Goal: Task Accomplishment & Management: Complete application form

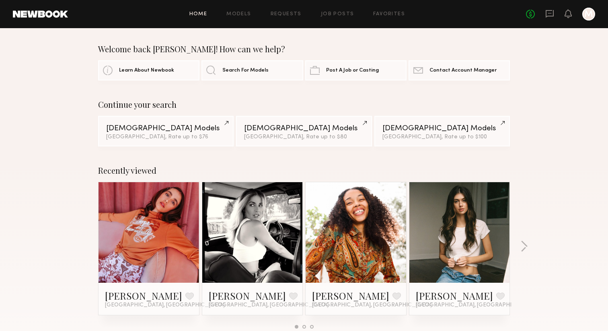
scroll to position [7, 0]
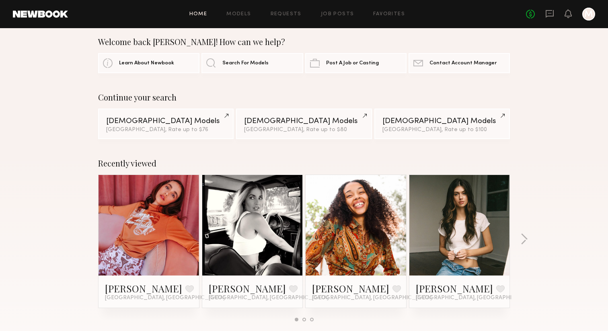
click at [569, 62] on div "Welcome back [PERSON_NAME]! How can we help? Learn About Newbook Search For Mod…" at bounding box center [304, 55] width 608 height 36
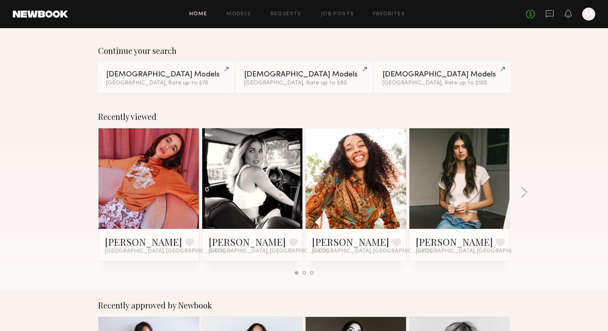
scroll to position [55, 0]
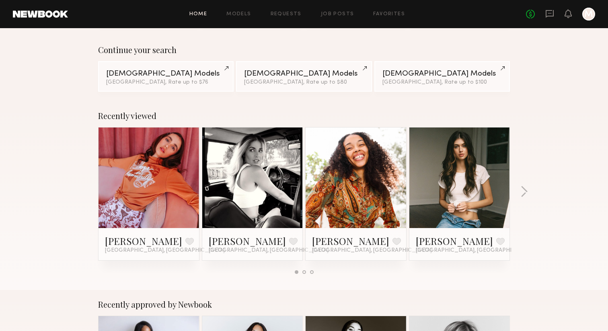
click at [456, 176] on link at bounding box center [459, 177] width 49 height 101
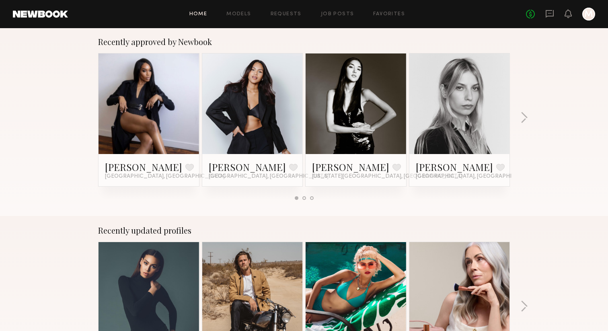
scroll to position [318, 0]
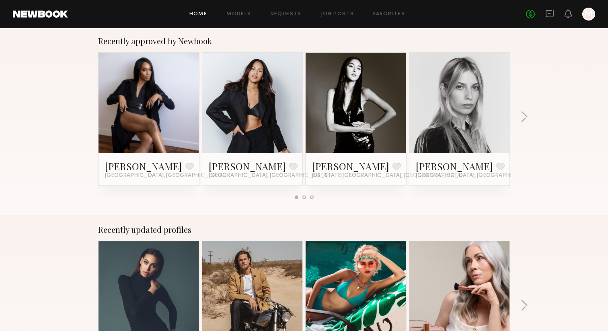
click at [287, 82] on div at bounding box center [252, 103] width 101 height 101
click at [267, 81] on link at bounding box center [252, 103] width 49 height 101
click at [481, 98] on link at bounding box center [459, 103] width 49 height 101
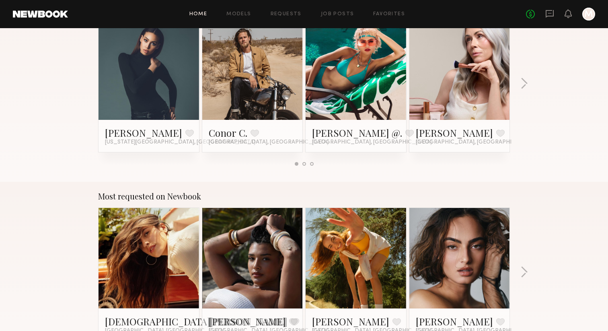
scroll to position [604, 0]
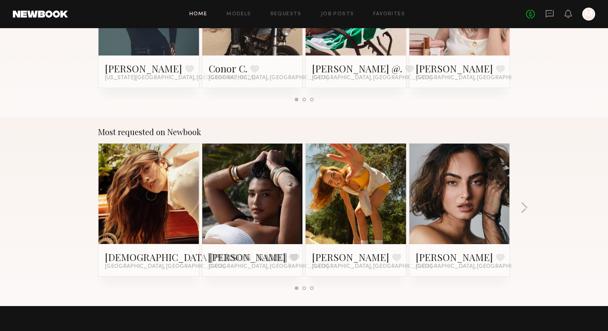
click at [360, 182] on link at bounding box center [355, 194] width 49 height 101
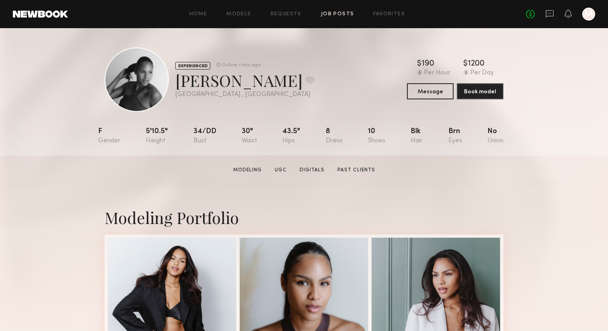
click at [327, 16] on link "Job Posts" at bounding box center [337, 14] width 33 height 5
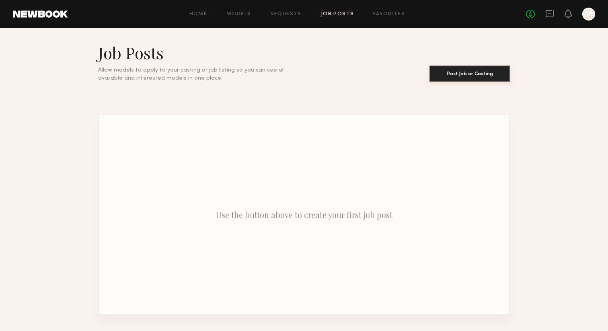
click at [465, 75] on button "Post Job or Casting" at bounding box center [469, 74] width 80 height 16
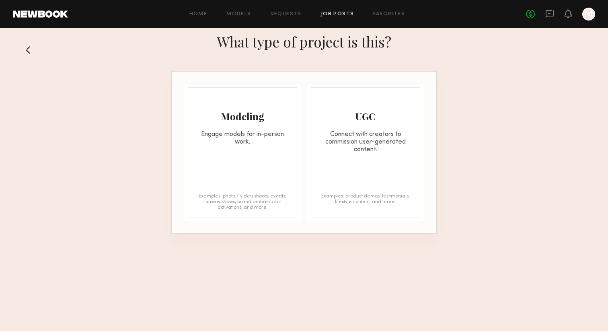
click at [254, 139] on div "Engage models for in-person work." at bounding box center [242, 138] width 109 height 15
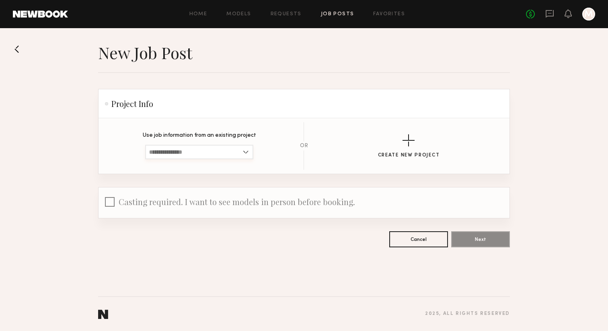
click at [237, 149] on input at bounding box center [199, 152] width 108 height 14
click at [241, 126] on section "Use job information from an existing project Fall '25 Collection Video/Photo Sh…" at bounding box center [303, 145] width 385 height 47
click at [417, 143] on button "Create New Project" at bounding box center [409, 146] width 62 height 24
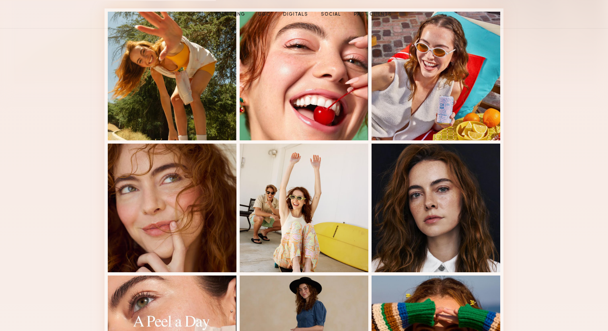
scroll to position [305, 0]
